Goal: Information Seeking & Learning: Find specific fact

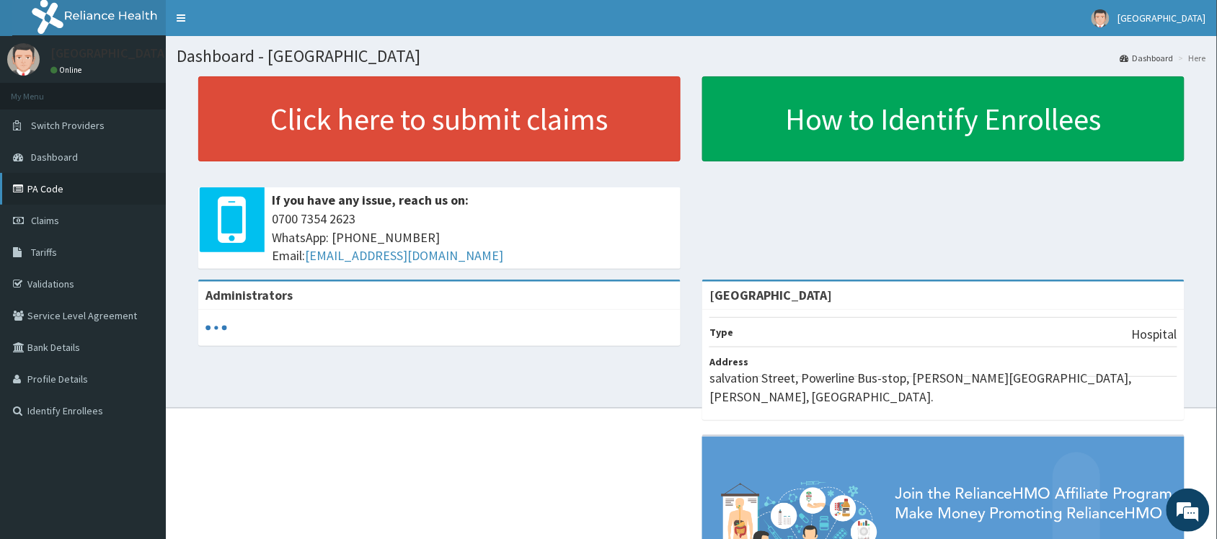
click at [55, 193] on link "PA Code" at bounding box center [83, 189] width 166 height 32
click at [52, 252] on span "Tariffs" at bounding box center [44, 252] width 26 height 13
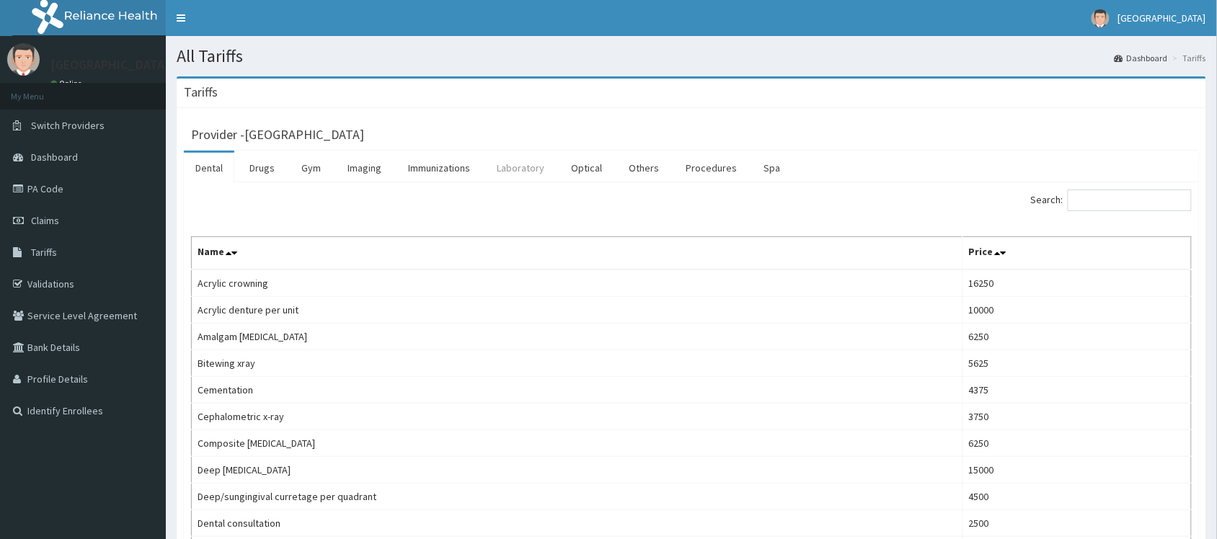
click at [523, 166] on link "Laboratory" at bounding box center [520, 168] width 71 height 30
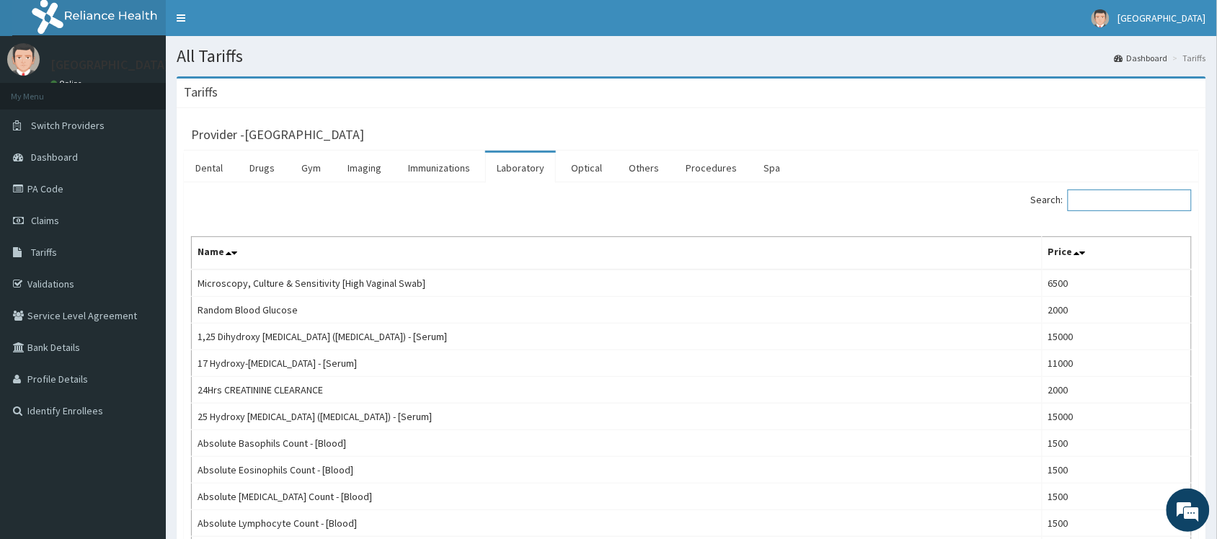
click at [1119, 203] on input "Search:" at bounding box center [1129, 201] width 124 height 22
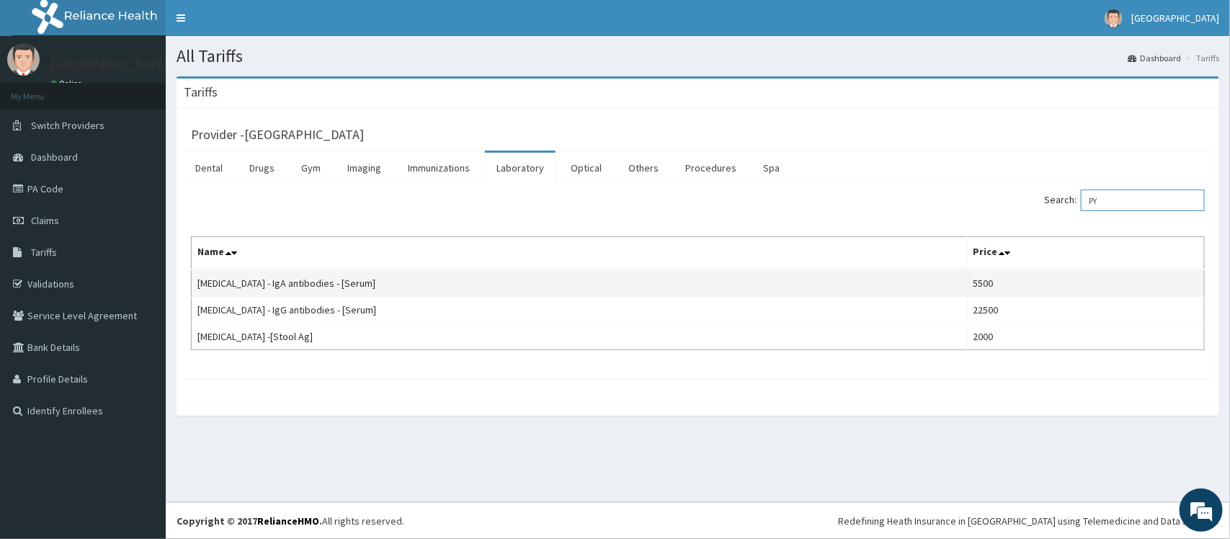
type input "P"
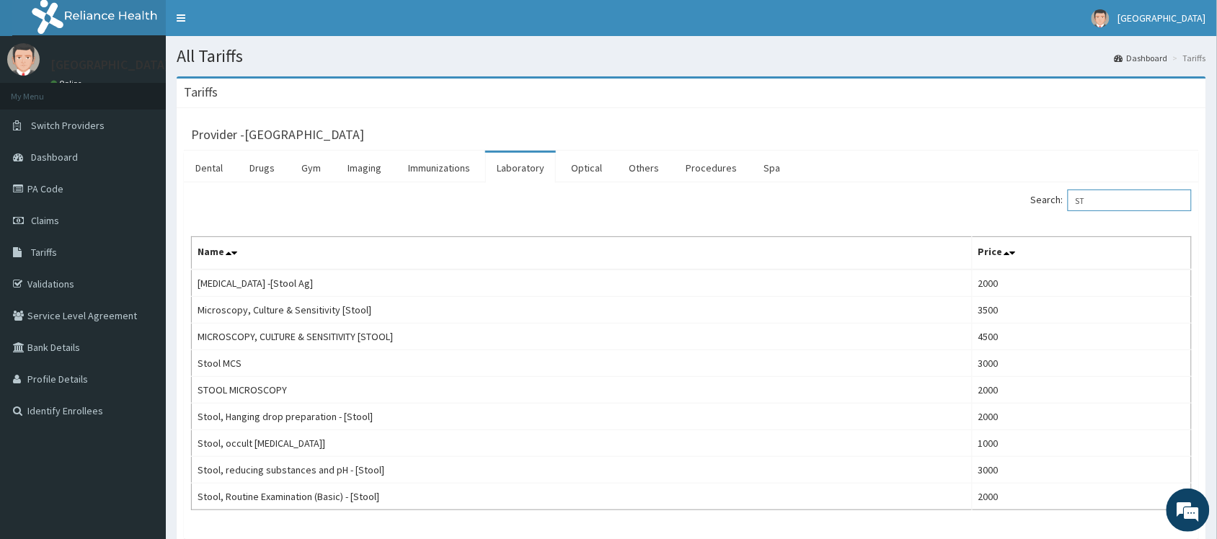
type input "S"
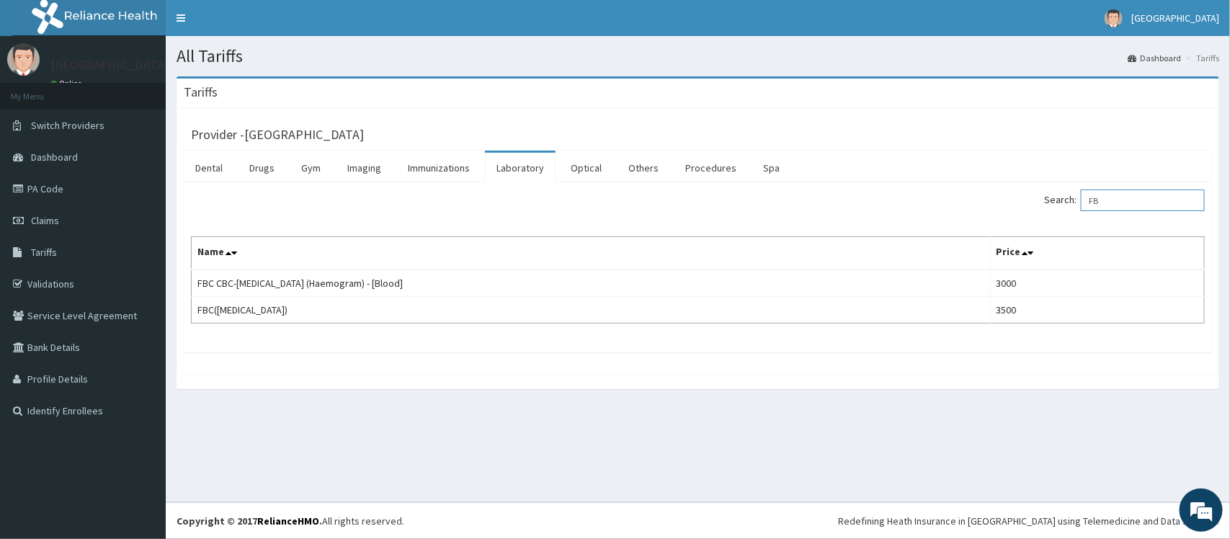
type input "F"
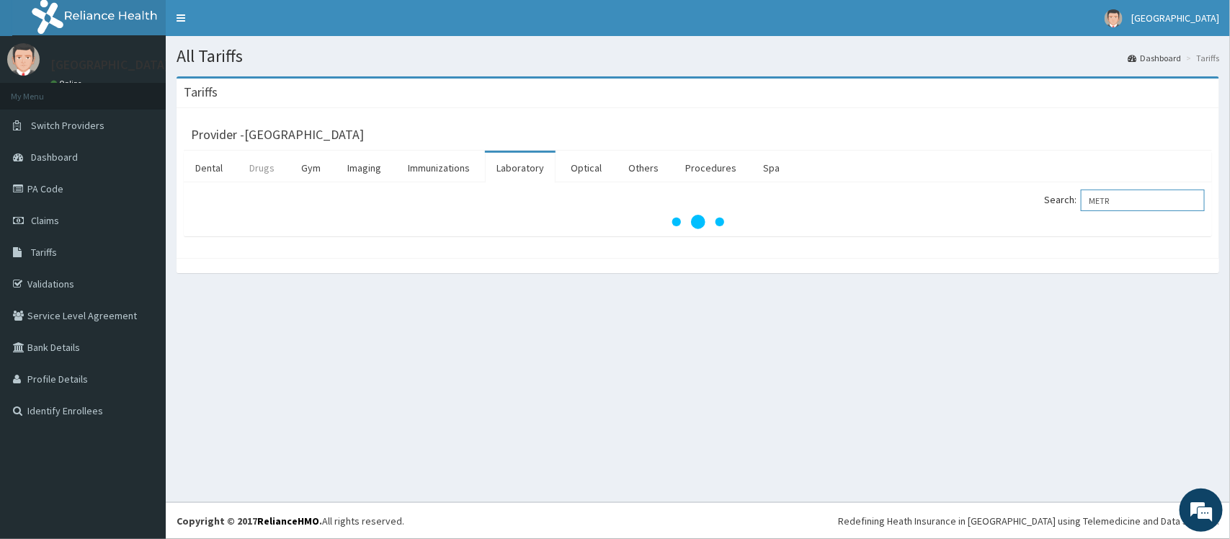
type input "METR"
click at [258, 161] on link "Drugs" at bounding box center [262, 168] width 48 height 30
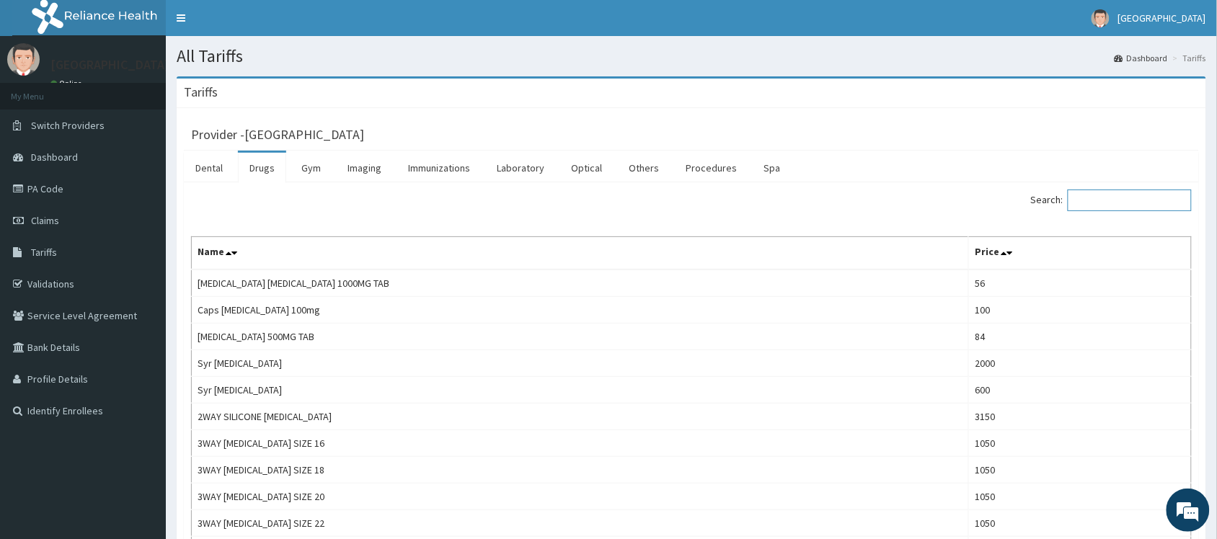
click at [1108, 197] on input "Search:" at bounding box center [1129, 201] width 124 height 22
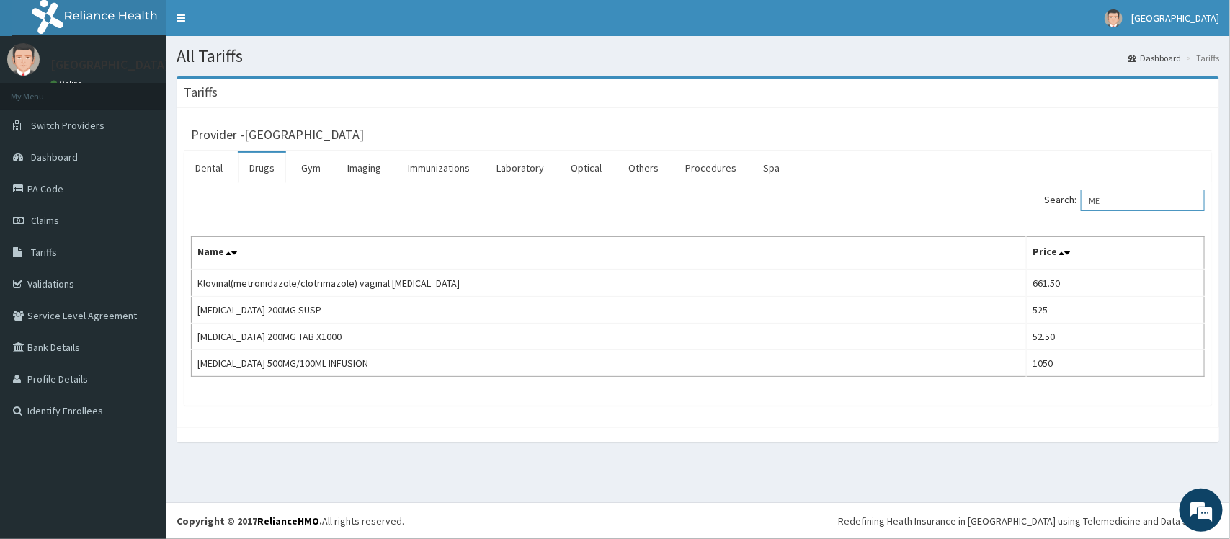
type input "M"
type input "G"
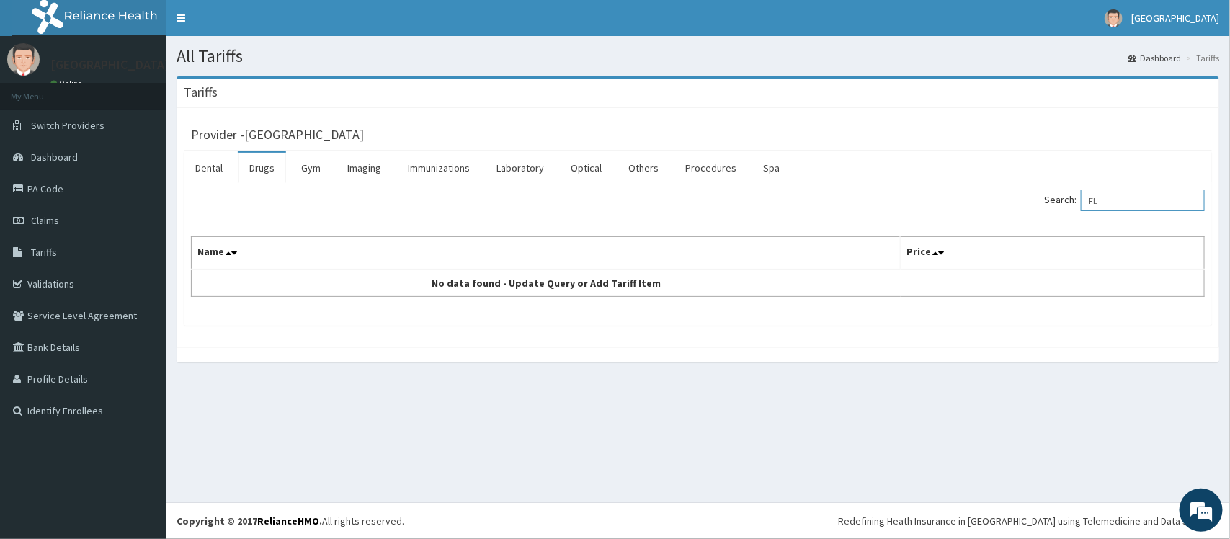
type input "F"
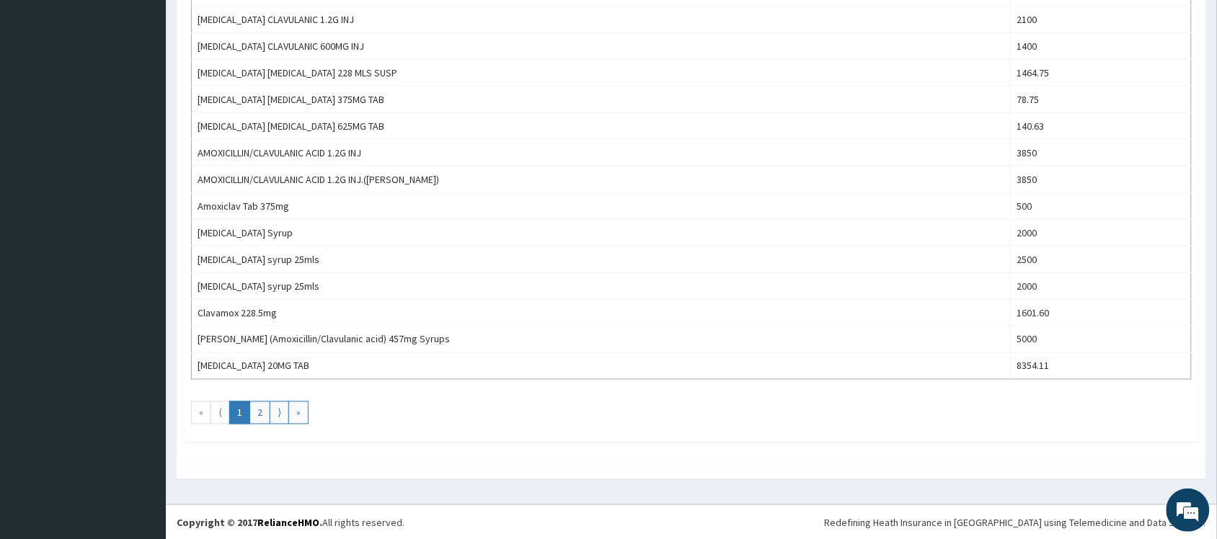
scroll to position [480, 0]
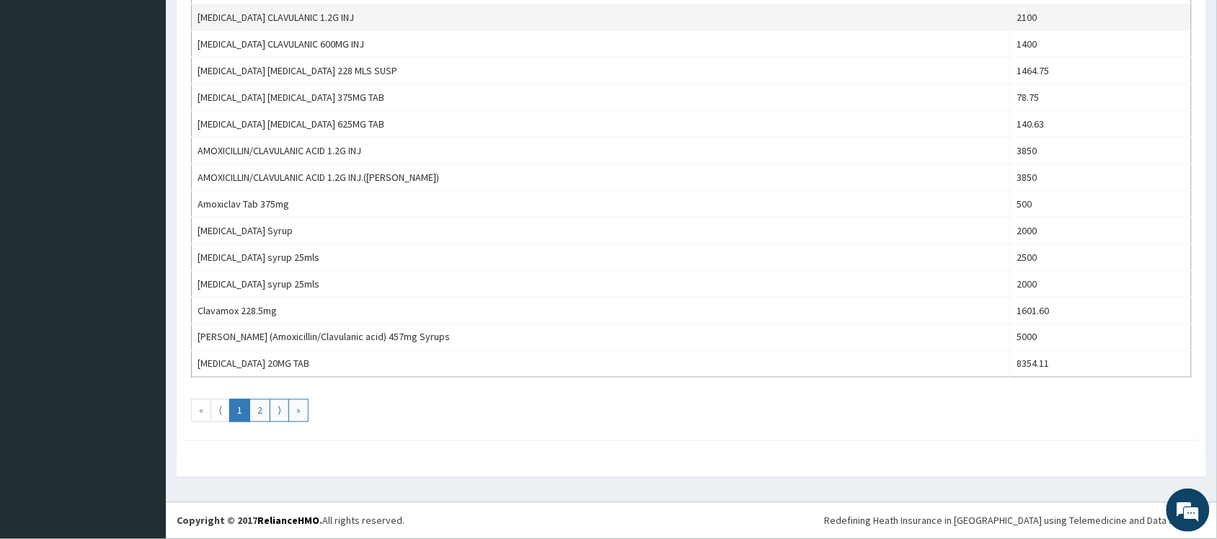
type input "AMOX"
